Goal: Task Accomplishment & Management: Complete application form

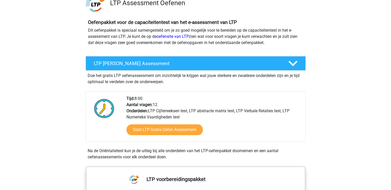
scroll to position [51, 0]
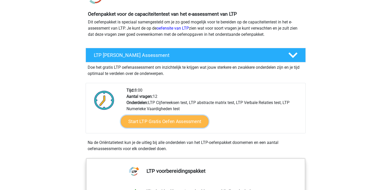
click at [165, 125] on link "Start LTP Gratis Oefen Assessment" at bounding box center [165, 121] width 88 height 12
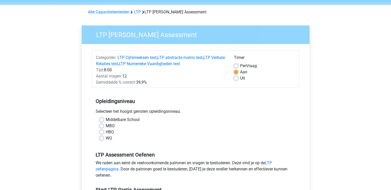
scroll to position [26, 0]
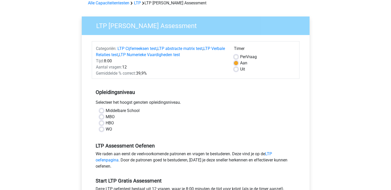
click at [106, 117] on label "MBO" at bounding box center [110, 117] width 9 height 6
click at [102, 117] on input "MBO" at bounding box center [102, 116] width 4 height 5
radio input "true"
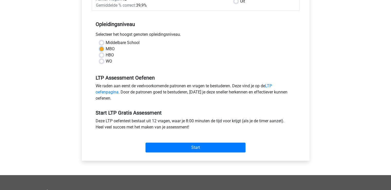
scroll to position [103, 0]
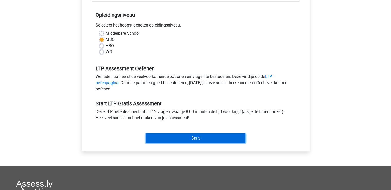
click at [184, 140] on input "Start" at bounding box center [196, 138] width 100 height 10
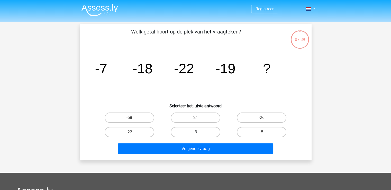
click at [198, 128] on label "-9" at bounding box center [196, 132] width 50 height 10
click at [198, 132] on input "-9" at bounding box center [197, 133] width 3 height 3
radio input "true"
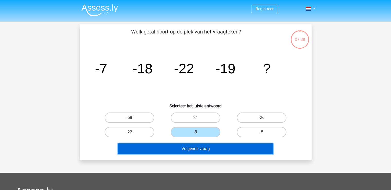
click at [199, 148] on button "Volgende vraag" at bounding box center [196, 148] width 156 height 11
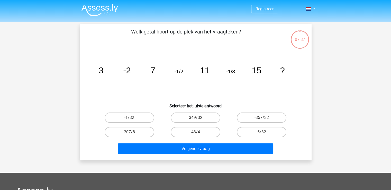
scroll to position [24, 0]
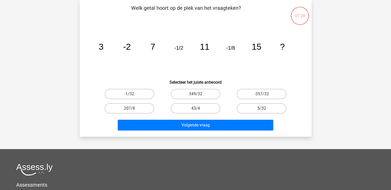
click at [251, 107] on label "5/32" at bounding box center [262, 108] width 50 height 10
click at [262, 108] on input "5/32" at bounding box center [263, 109] width 3 height 3
radio input "true"
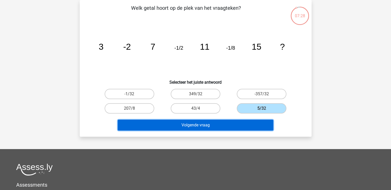
click at [235, 121] on button "Volgende vraag" at bounding box center [196, 125] width 156 height 11
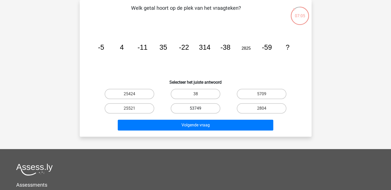
click at [193, 108] on label "53749" at bounding box center [196, 108] width 50 height 10
click at [196, 108] on input "53749" at bounding box center [197, 109] width 3 height 3
radio input "true"
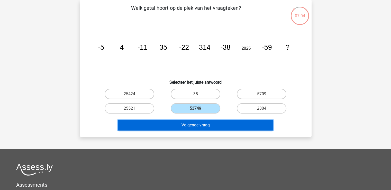
click at [193, 125] on button "Volgende vraag" at bounding box center [196, 125] width 156 height 11
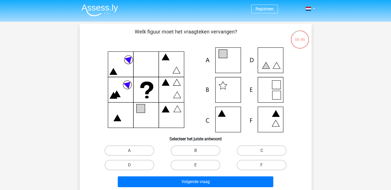
scroll to position [26, 0]
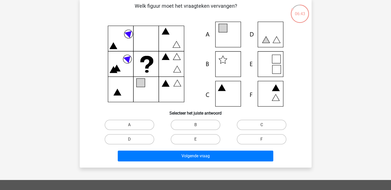
click at [274, 94] on icon at bounding box center [195, 64] width 207 height 85
click at [247, 142] on label "F" at bounding box center [262, 139] width 50 height 10
click at [262, 142] on input "F" at bounding box center [263, 140] width 3 height 3
radio input "true"
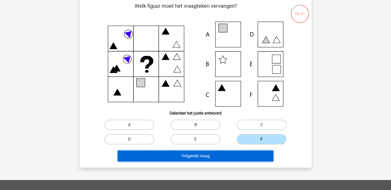
click at [238, 159] on button "Volgende vraag" at bounding box center [196, 156] width 156 height 11
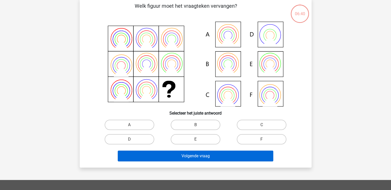
scroll to position [24, 0]
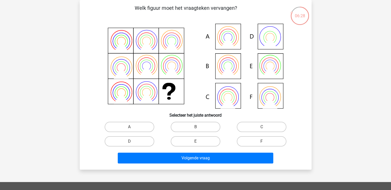
click at [231, 71] on icon at bounding box center [227, 71] width 15 height 12
click at [189, 124] on label "B" at bounding box center [196, 127] width 50 height 10
click at [196, 127] on input "B" at bounding box center [197, 128] width 3 height 3
radio input "true"
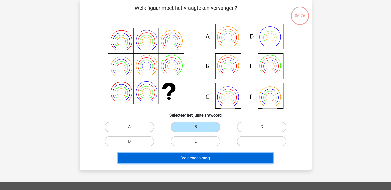
click at [184, 155] on button "Volgende vraag" at bounding box center [196, 158] width 156 height 11
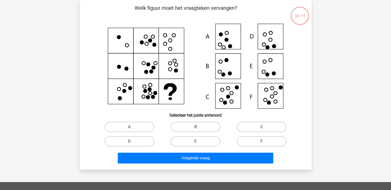
click at [200, 128] on label "B" at bounding box center [196, 127] width 50 height 10
click at [199, 128] on input "B" at bounding box center [197, 128] width 3 height 3
radio input "true"
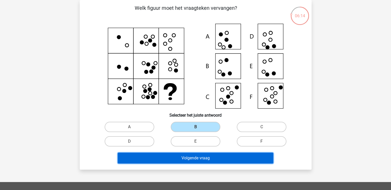
click at [202, 158] on button "Volgende vraag" at bounding box center [196, 158] width 156 height 11
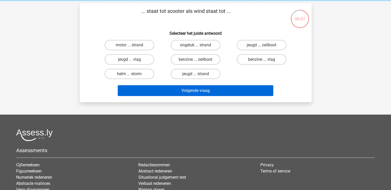
scroll to position [0, 0]
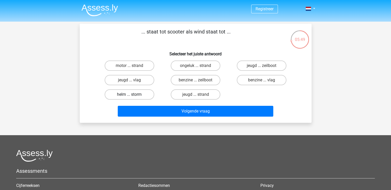
click at [149, 92] on label "helm ... storm" at bounding box center [130, 94] width 50 height 10
click at [133, 94] on input "helm ... storm" at bounding box center [130, 95] width 3 height 3
radio input "true"
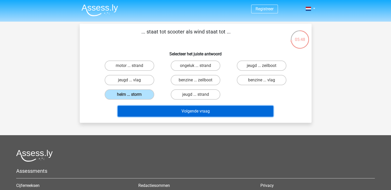
click at [174, 110] on button "Volgende vraag" at bounding box center [196, 111] width 156 height 11
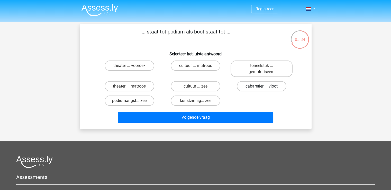
click at [251, 86] on label "cabaretier ... vloot" at bounding box center [262, 86] width 50 height 10
click at [262, 86] on input "cabaretier ... vloot" at bounding box center [263, 87] width 3 height 3
radio input "true"
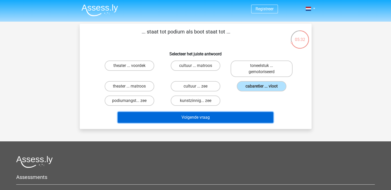
click at [240, 113] on button "Volgende vraag" at bounding box center [196, 117] width 156 height 11
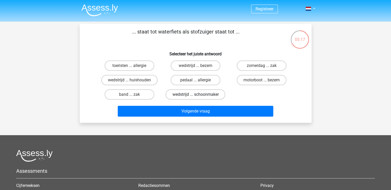
click at [187, 94] on label "wedstrijd ... schoonmaker" at bounding box center [196, 94] width 60 height 10
click at [196, 94] on input "wedstrijd ... schoonmaker" at bounding box center [197, 95] width 3 height 3
radio input "true"
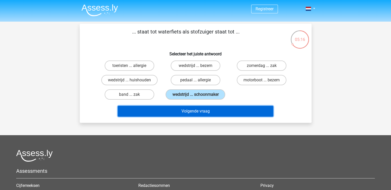
click at [186, 107] on button "Volgende vraag" at bounding box center [196, 111] width 156 height 11
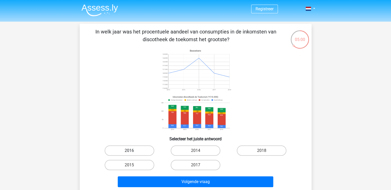
click at [130, 148] on label "2016" at bounding box center [130, 150] width 50 height 10
click at [130, 151] on input "2016" at bounding box center [130, 152] width 3 height 3
radio input "true"
click at [182, 175] on div "Volgende vraag" at bounding box center [196, 180] width 216 height 17
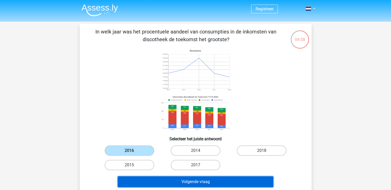
click at [184, 181] on button "Volgende vraag" at bounding box center [196, 181] width 156 height 11
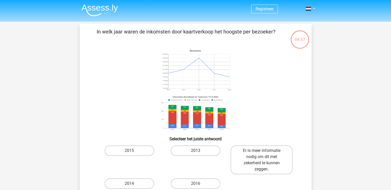
scroll to position [24, 0]
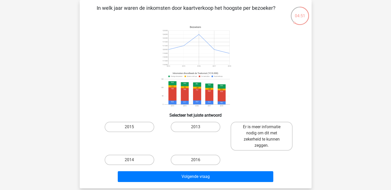
click at [196, 129] on input "2013" at bounding box center [197, 128] width 3 height 3
radio input "true"
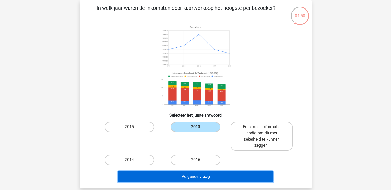
click at [200, 174] on button "Volgende vraag" at bounding box center [196, 176] width 156 height 11
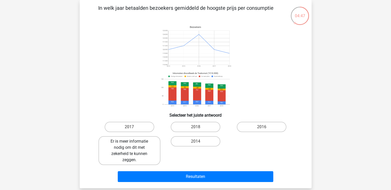
click at [118, 154] on label "Er is meer informatie nodig om dit met zekerheid te kunnen zeggen." at bounding box center [130, 150] width 62 height 29
click at [129, 145] on input "Er is meer informatie nodig om dit met zekerheid te kunnen zeggen." at bounding box center [130, 142] width 3 height 3
radio input "true"
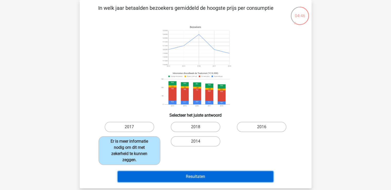
click at [181, 177] on button "Resultaten" at bounding box center [196, 176] width 156 height 11
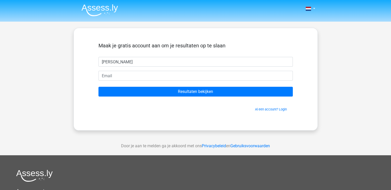
type input "[PERSON_NAME]"
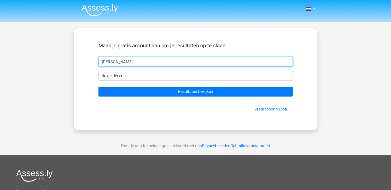
click at [152, 64] on input "[PERSON_NAME]" at bounding box center [196, 62] width 194 height 10
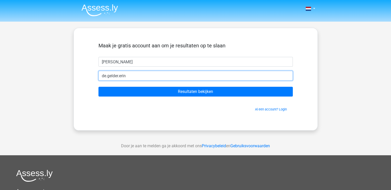
click at [140, 76] on input "de.gelder.erin" at bounding box center [196, 76] width 194 height 10
type input "[EMAIL_ADDRESS][DOMAIN_NAME]"
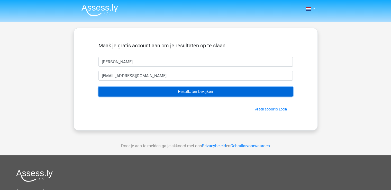
click at [145, 92] on input "Resultaten bekijken" at bounding box center [196, 92] width 194 height 10
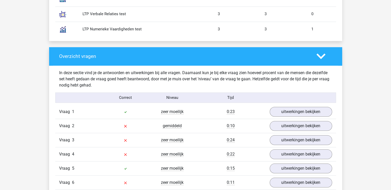
scroll to position [489, 0]
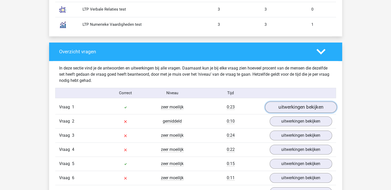
click at [306, 103] on link "uitwerkingen bekijken" at bounding box center [301, 107] width 72 height 11
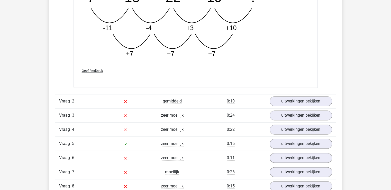
scroll to position [746, 0]
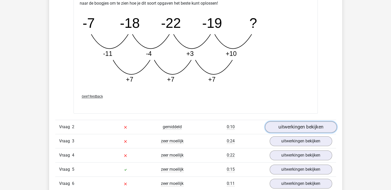
click at [320, 129] on link "uitwerkingen bekijken" at bounding box center [301, 126] width 72 height 11
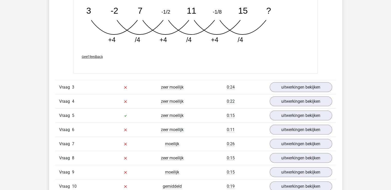
scroll to position [1055, 0]
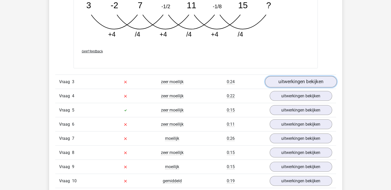
click at [282, 85] on link "uitwerkingen bekijken" at bounding box center [301, 81] width 72 height 11
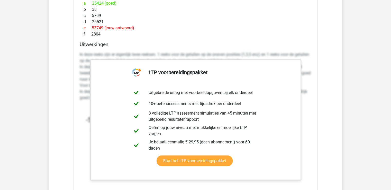
scroll to position [1235, 0]
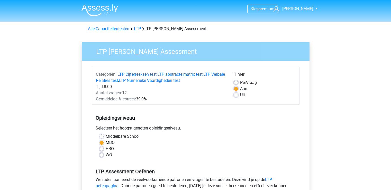
scroll to position [103, 0]
